Goal: Navigation & Orientation: Find specific page/section

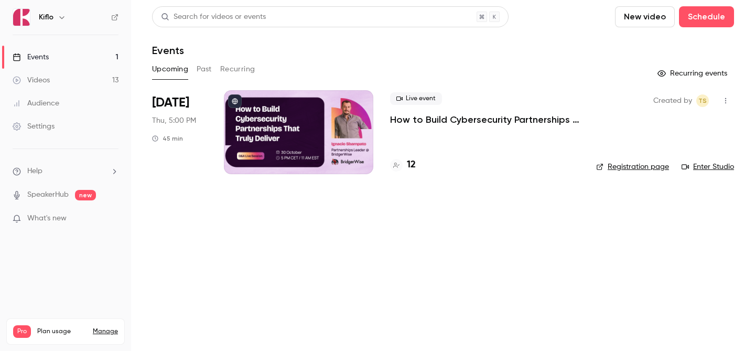
click at [94, 50] on link "Events 1" at bounding box center [65, 57] width 131 height 23
click at [402, 166] on div at bounding box center [396, 165] width 13 height 13
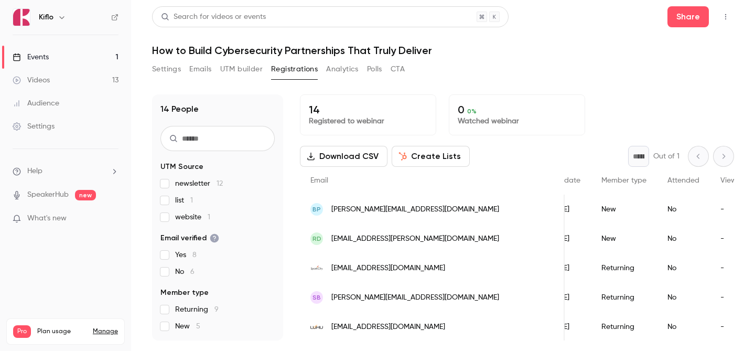
scroll to position [0, 160]
click at [172, 77] on button "Settings" at bounding box center [166, 69] width 29 height 17
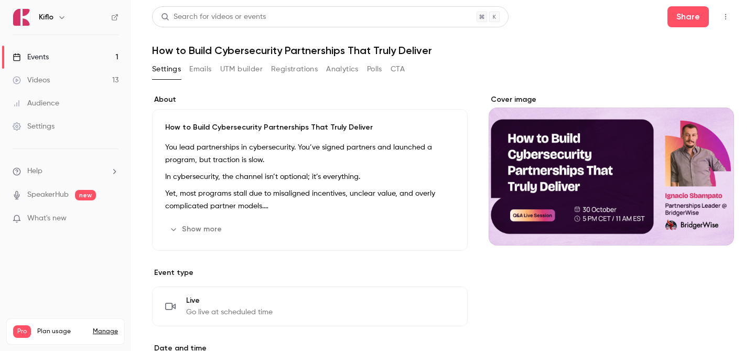
click at [203, 73] on button "Emails" at bounding box center [200, 69] width 22 height 17
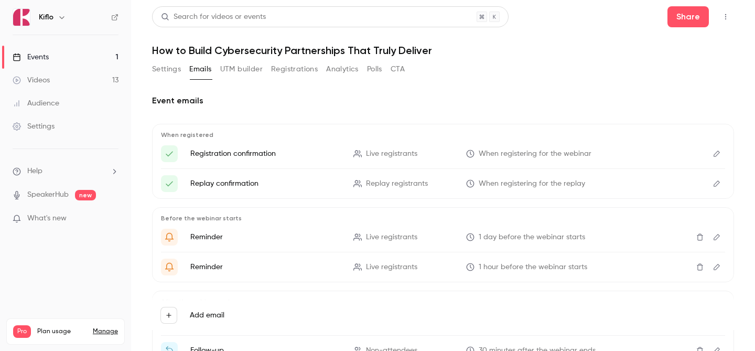
click at [255, 74] on button "UTM builder" at bounding box center [241, 69] width 42 height 17
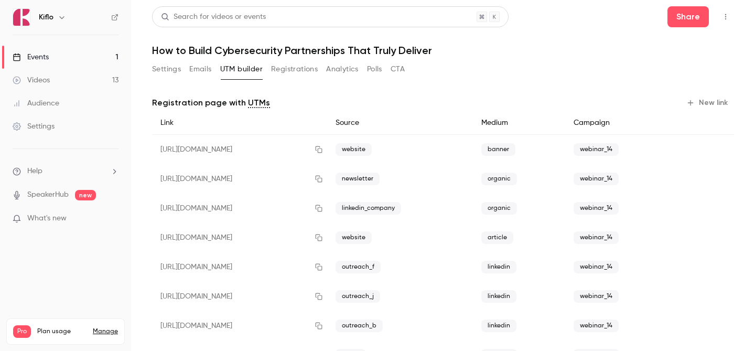
click at [278, 74] on button "Registrations" at bounding box center [294, 69] width 47 height 17
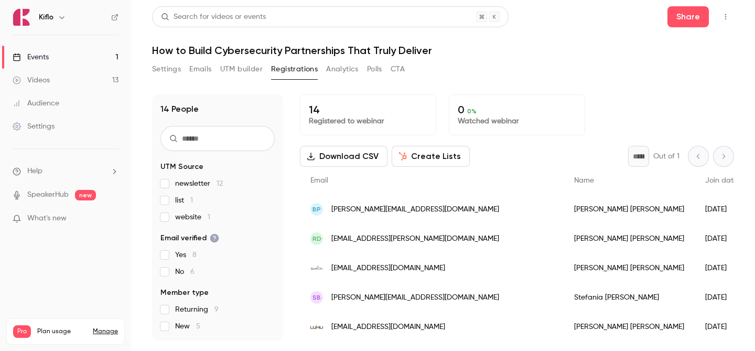
click at [78, 56] on link "Events 1" at bounding box center [65, 57] width 131 height 23
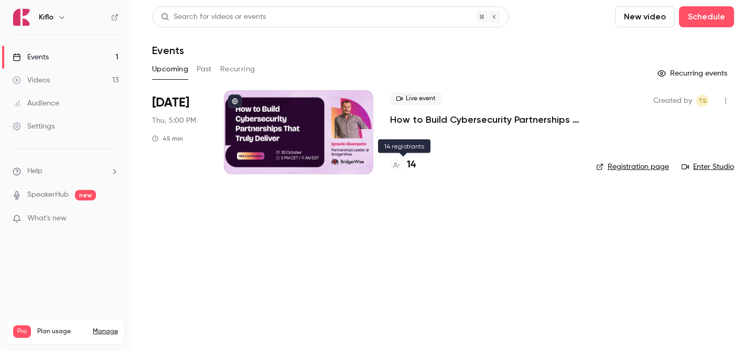
click at [424, 171] on div "14" at bounding box center [484, 165] width 189 height 14
click at [408, 169] on h4 "14" at bounding box center [411, 165] width 9 height 14
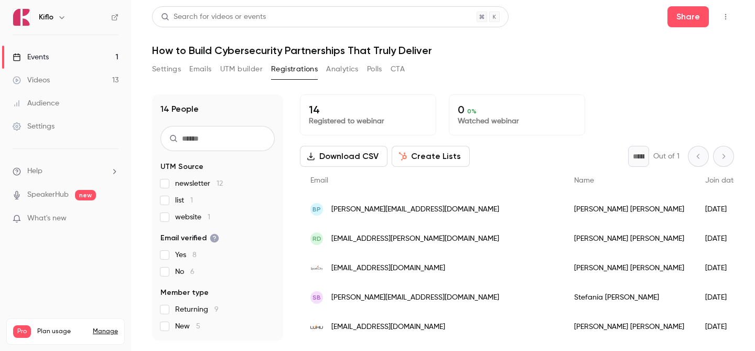
click at [256, 69] on button "UTM builder" at bounding box center [241, 69] width 42 height 17
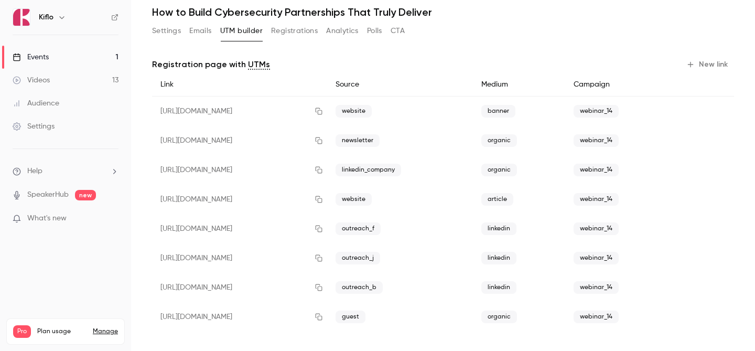
scroll to position [36, 0]
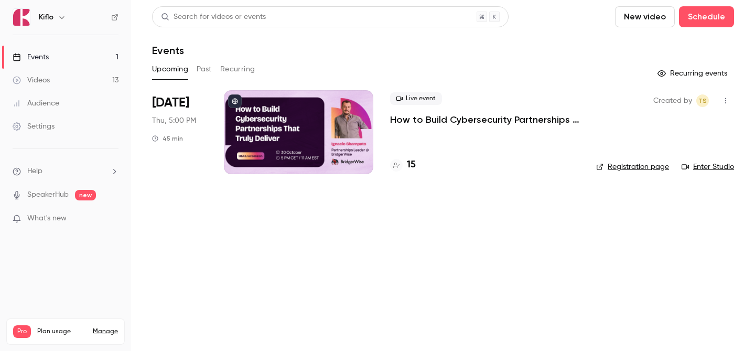
click at [411, 164] on h4 "15" at bounding box center [411, 165] width 9 height 14
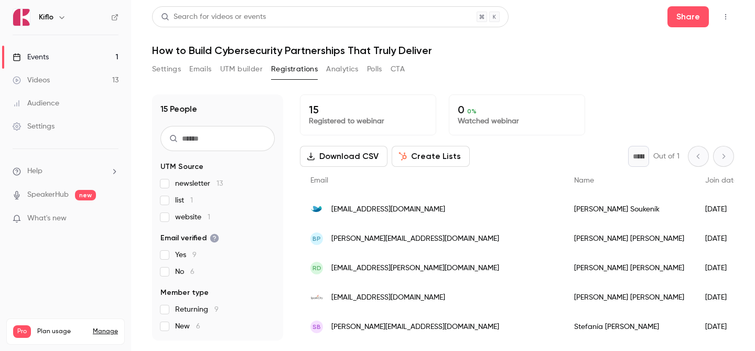
click at [88, 51] on link "Events 1" at bounding box center [65, 57] width 131 height 23
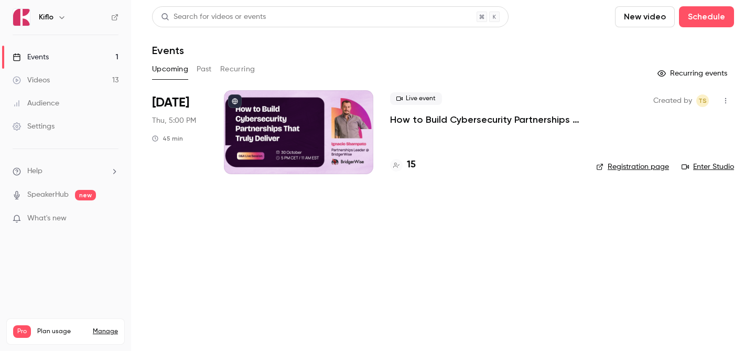
click at [417, 165] on div "15" at bounding box center [484, 165] width 189 height 14
click at [411, 164] on h4 "15" at bounding box center [411, 165] width 9 height 14
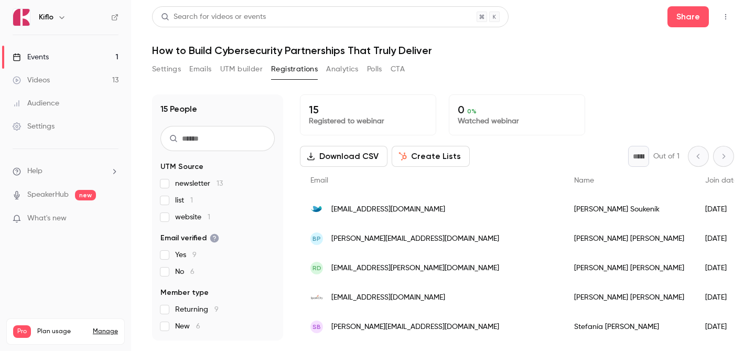
click at [61, 49] on link "Events 1" at bounding box center [65, 57] width 131 height 23
